Goal: Information Seeking & Learning: Check status

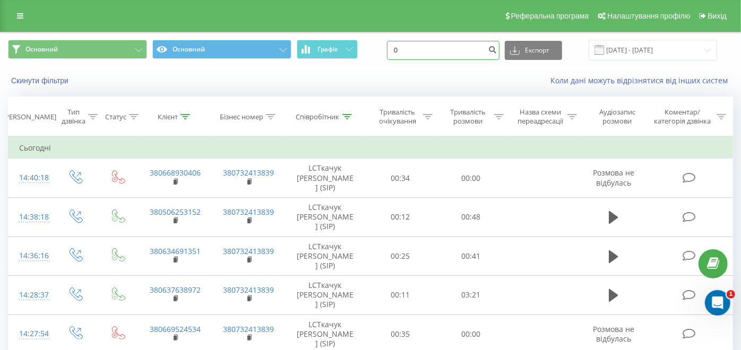
click at [436, 53] on input "0" at bounding box center [443, 50] width 113 height 19
type input "0673710558"
click at [497, 51] on icon "submit" at bounding box center [492, 48] width 9 height 6
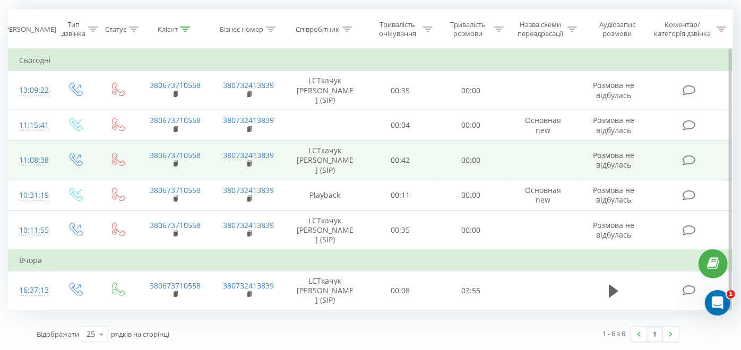
scroll to position [124, 0]
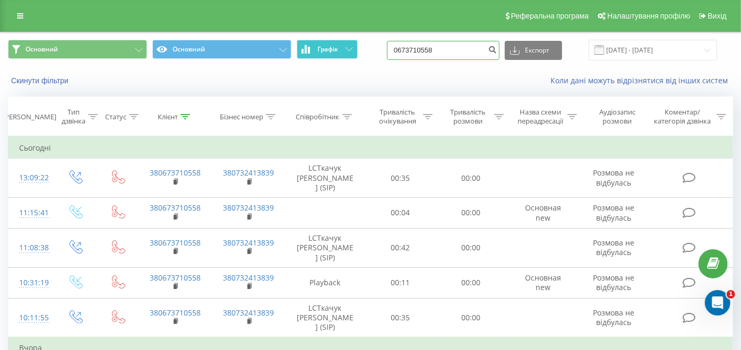
drag, startPoint x: 464, startPoint y: 53, endPoint x: 328, endPoint y: 49, distance: 136.5
click at [329, 49] on div "Основний Основний Графік 0673710558 Експорт .csv .xls .xlsx 21.05.2025 - 21.08.…" at bounding box center [370, 50] width 725 height 21
type input "0"
click at [500, 50] on button "submit" at bounding box center [492, 50] width 14 height 19
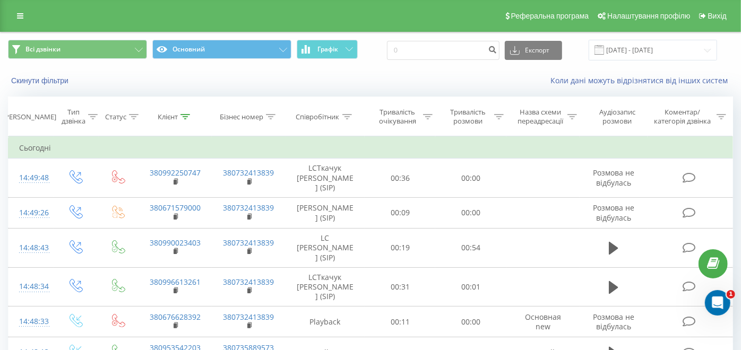
click at [346, 114] on icon at bounding box center [347, 116] width 10 height 5
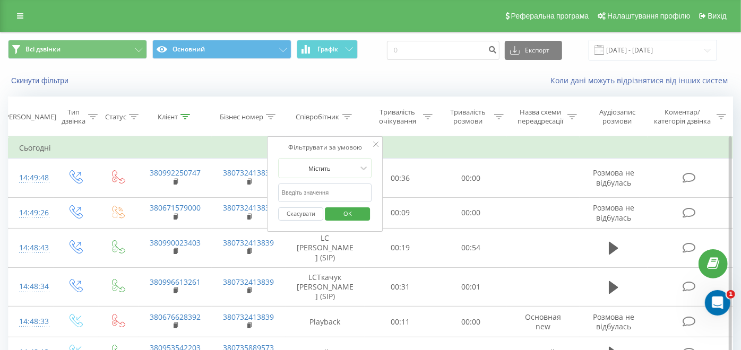
click at [330, 186] on input "text" at bounding box center [325, 193] width 93 height 19
type input "ткачук"
click at [339, 211] on span "OK" at bounding box center [348, 213] width 30 height 16
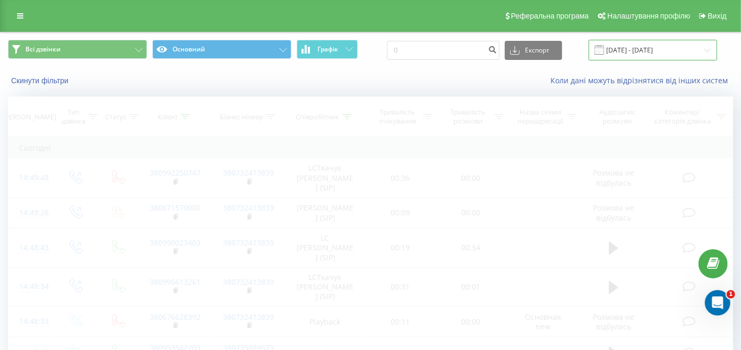
click at [657, 49] on input "[DATE] - [DATE]" at bounding box center [653, 50] width 128 height 21
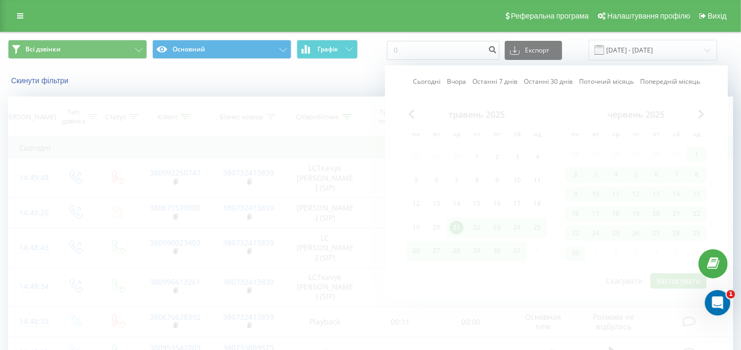
click at [434, 85] on link "Сьогодні" at bounding box center [427, 82] width 28 height 10
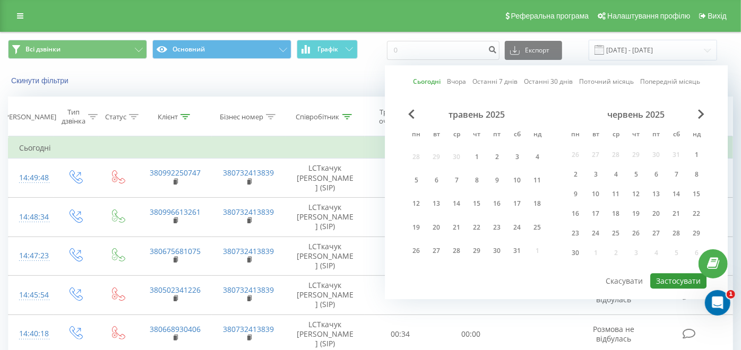
click at [676, 278] on button "Застосувати" at bounding box center [678, 280] width 56 height 15
type input "[DATE] - [DATE]"
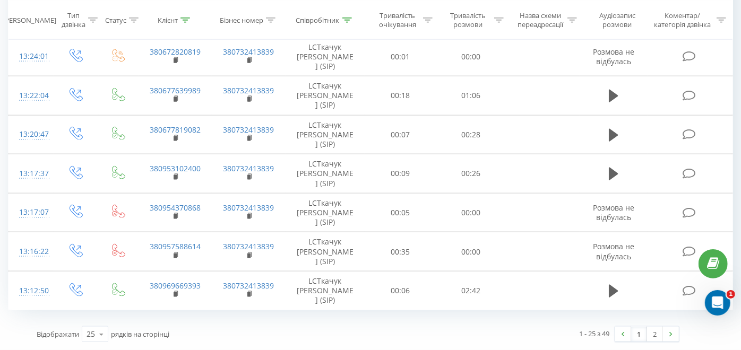
scroll to position [1062, 0]
